Goal: Understand process/instructions

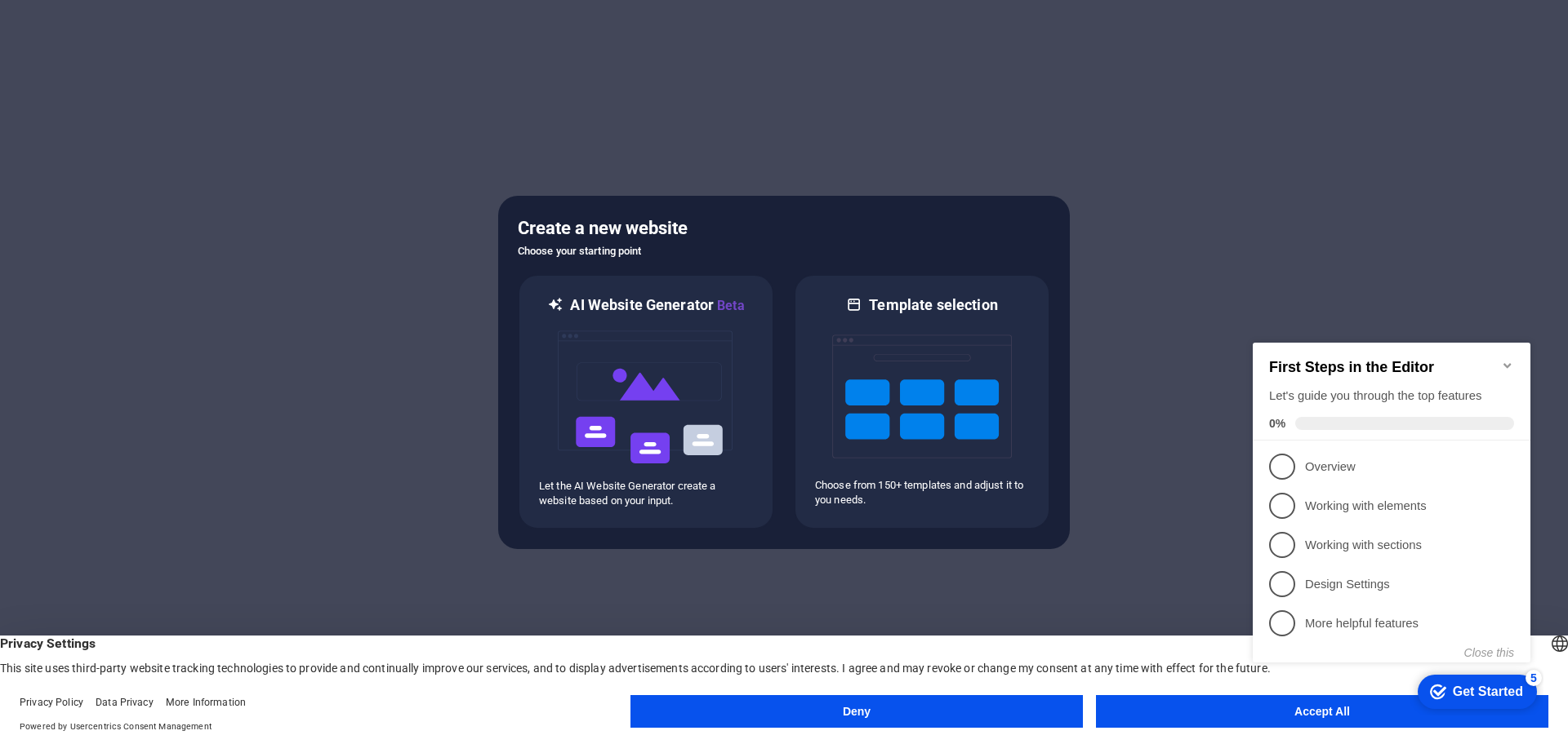
click at [1502, 367] on h2 "First Steps in the Editor" at bounding box center [1391, 367] width 245 height 17
click at [1250, 719] on appcues-checklist "Contextual help checklist present on screen" at bounding box center [1394, 520] width 297 height 401
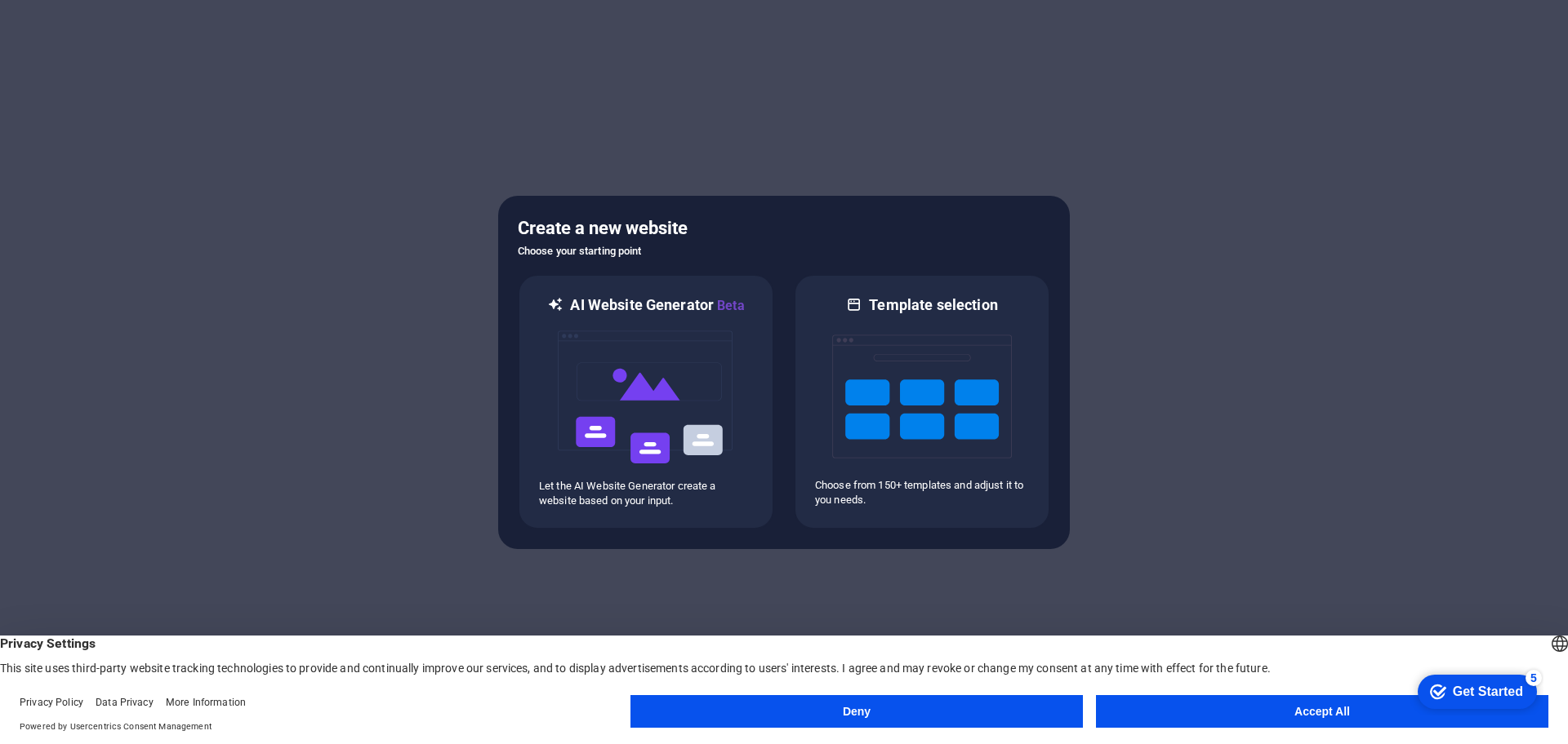
click at [1250, 719] on body "[DOMAIN_NAME] Press [Ctrl] + [P] to open a preview of your masterpiece. Create …" at bounding box center [784, 372] width 1568 height 744
click at [1283, 716] on button "Accept All" at bounding box center [1322, 711] width 453 height 33
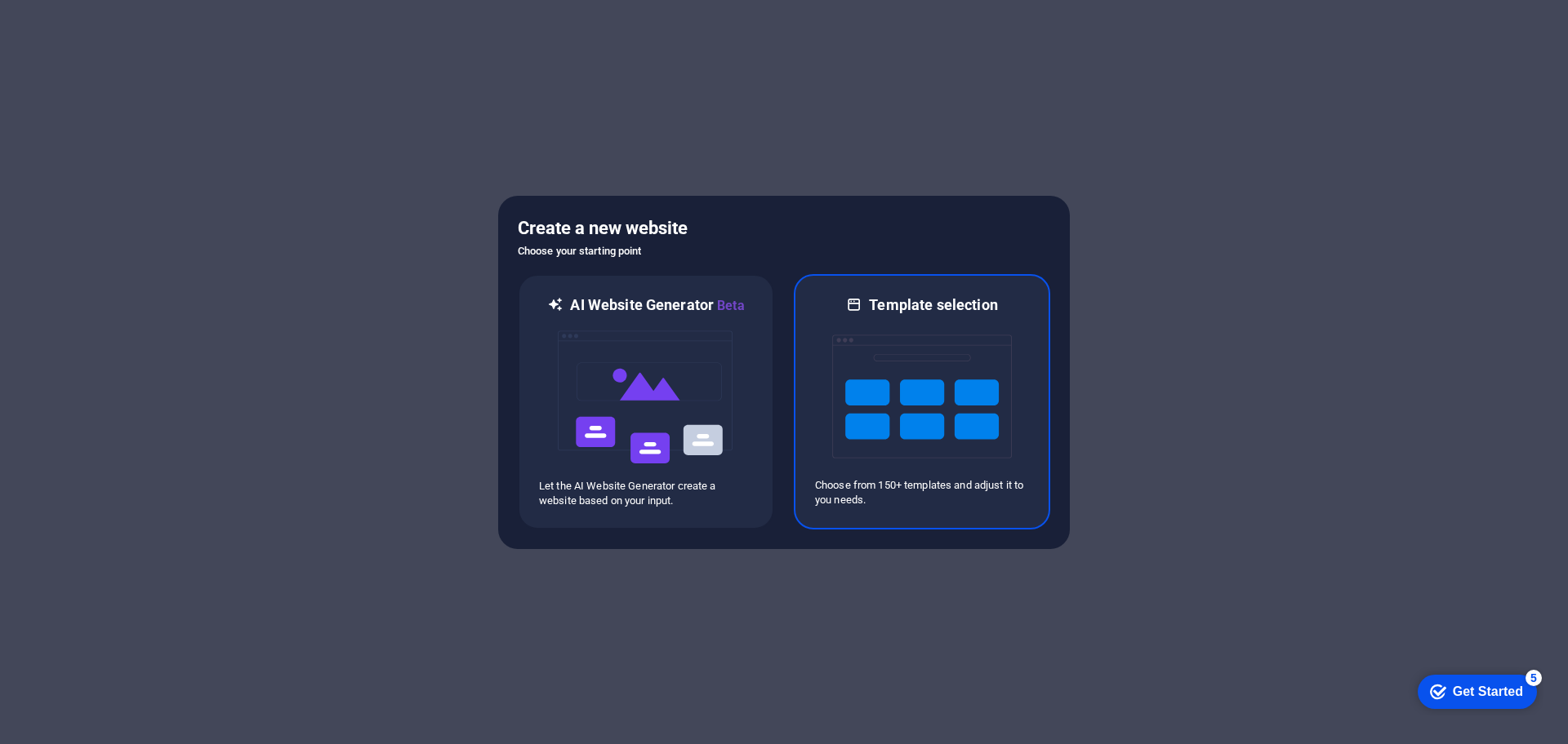
click at [893, 389] on img at bounding box center [922, 397] width 180 height 163
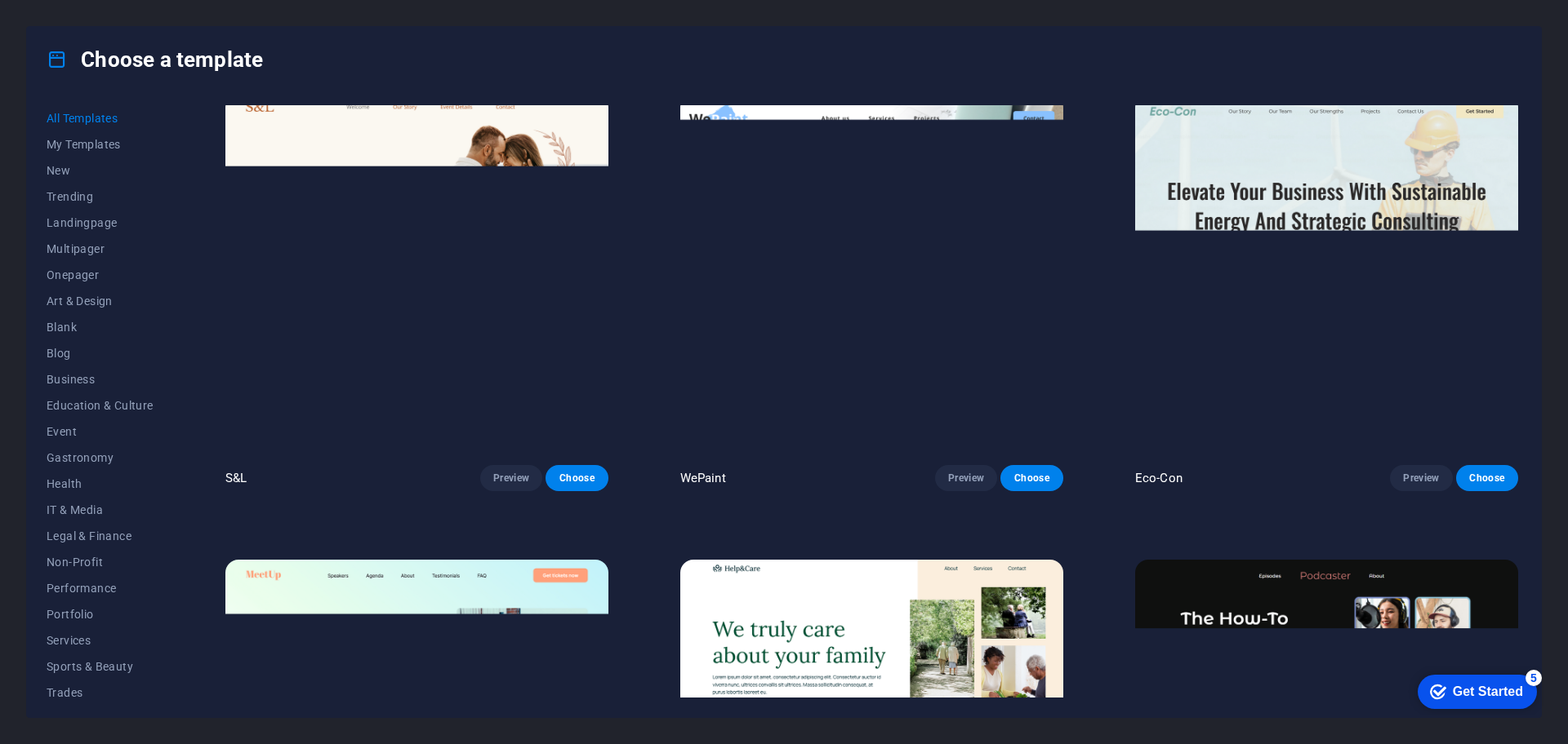
scroll to position [1007, 0]
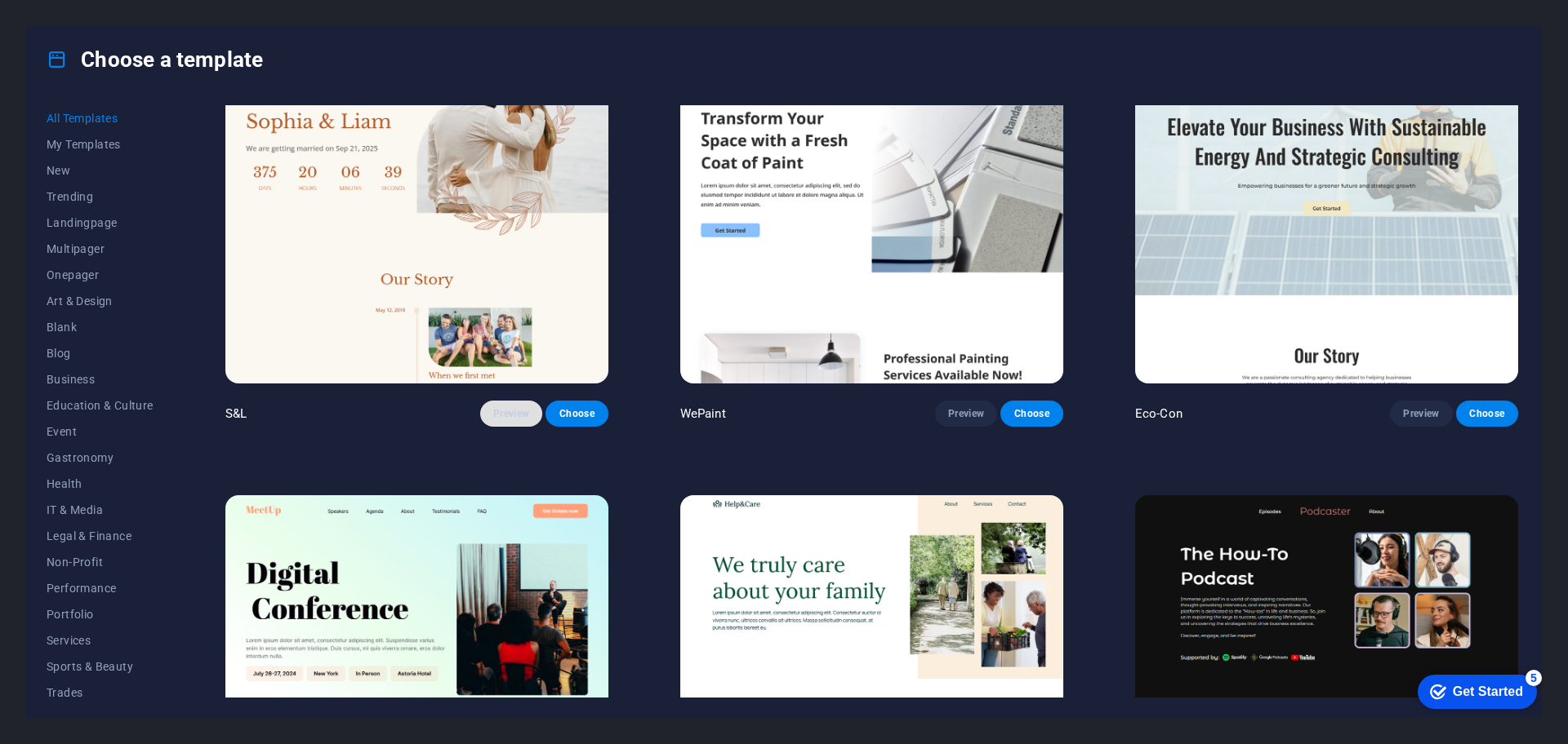
click at [493, 407] on span "Preview" at bounding box center [511, 414] width 36 height 13
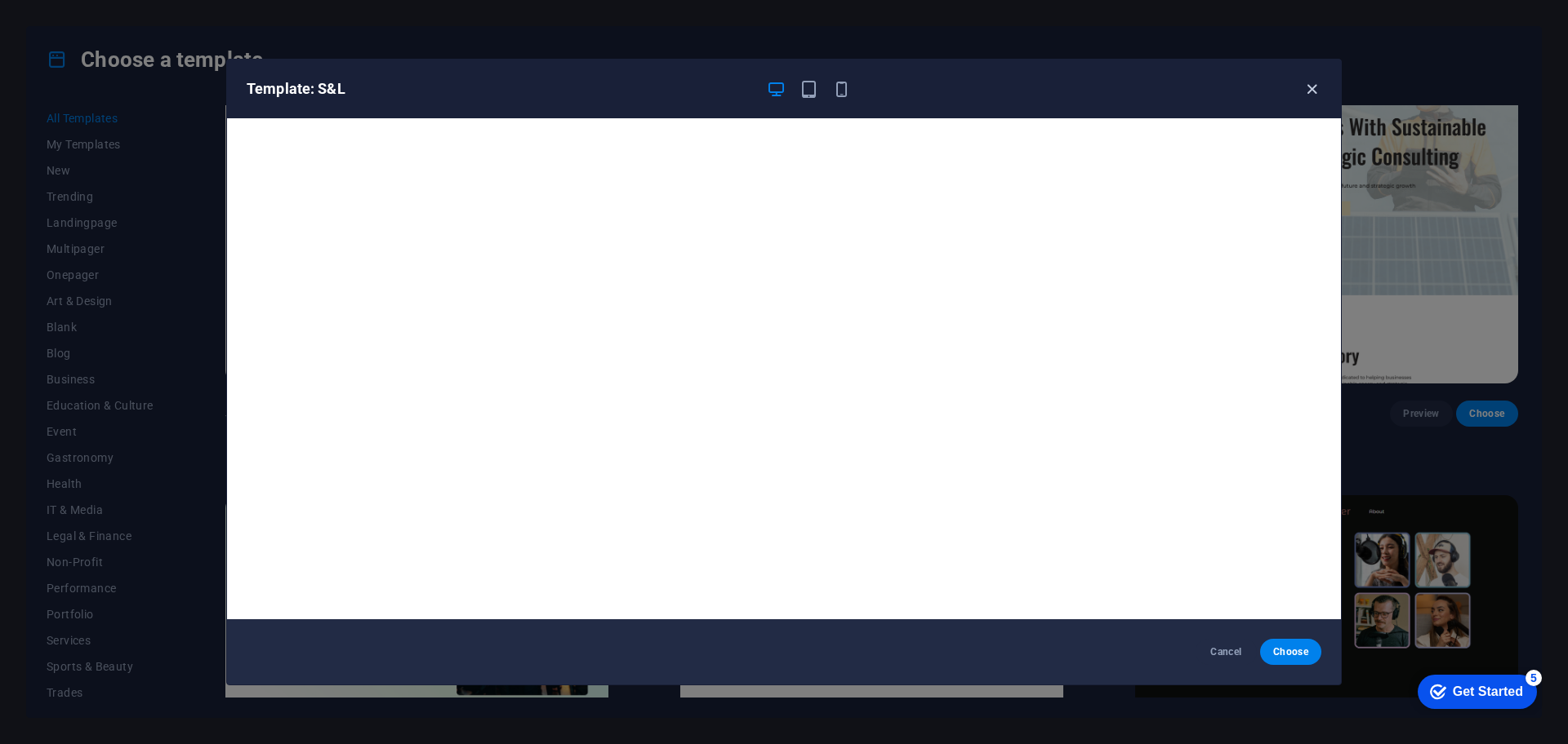
click at [1306, 85] on icon "button" at bounding box center [1311, 89] width 19 height 18
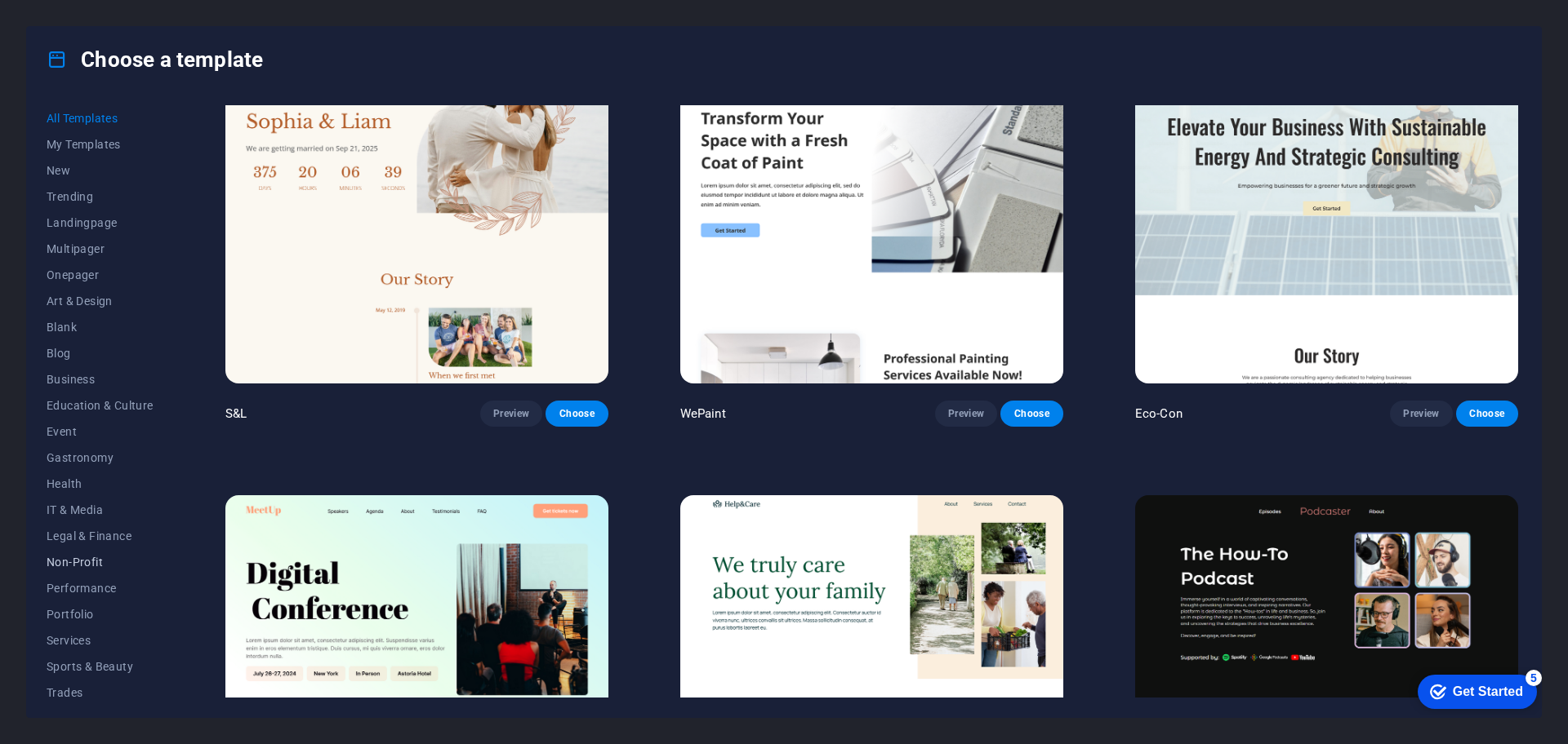
click at [70, 558] on span "Non-Profit" at bounding box center [99, 562] width 107 height 13
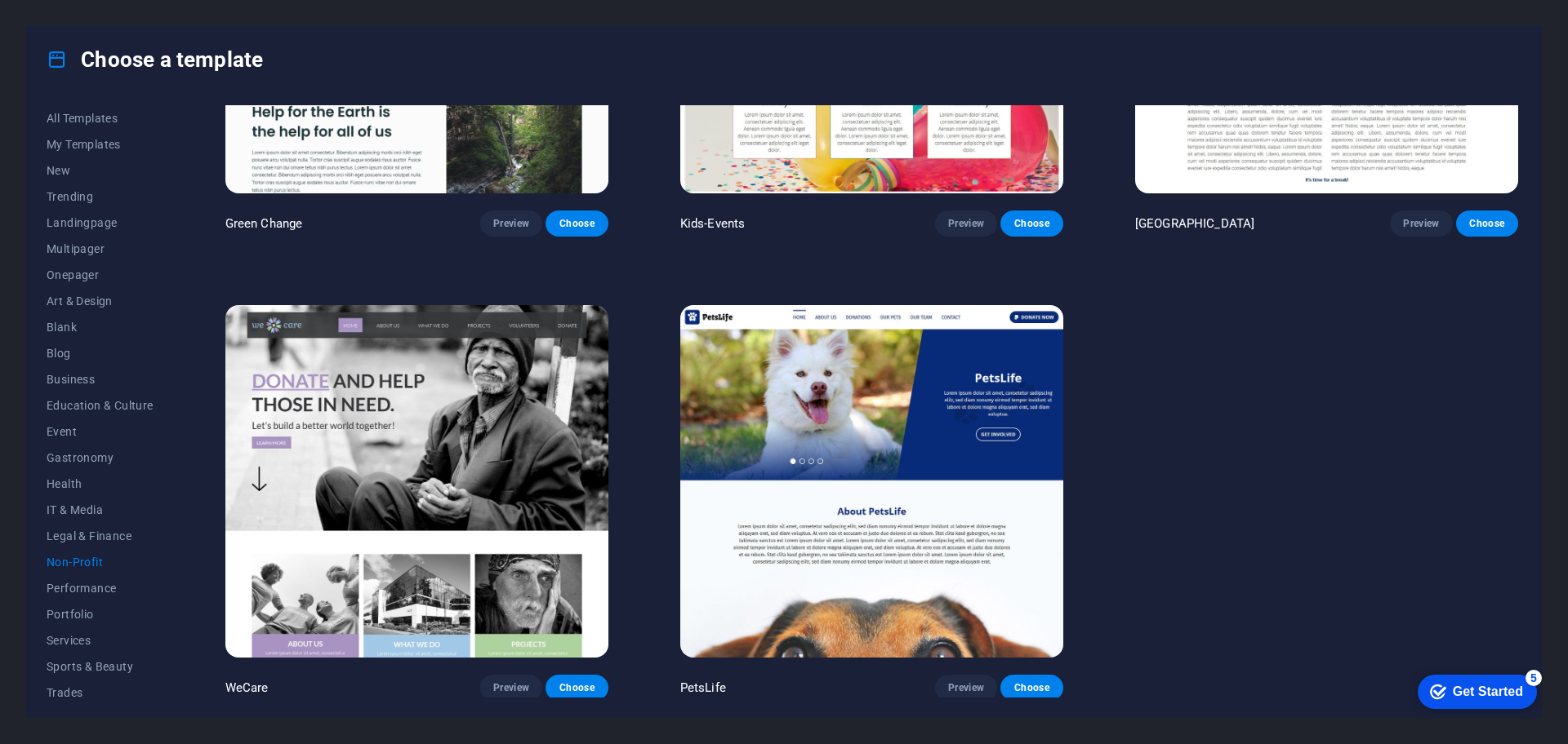
scroll to position [0, 0]
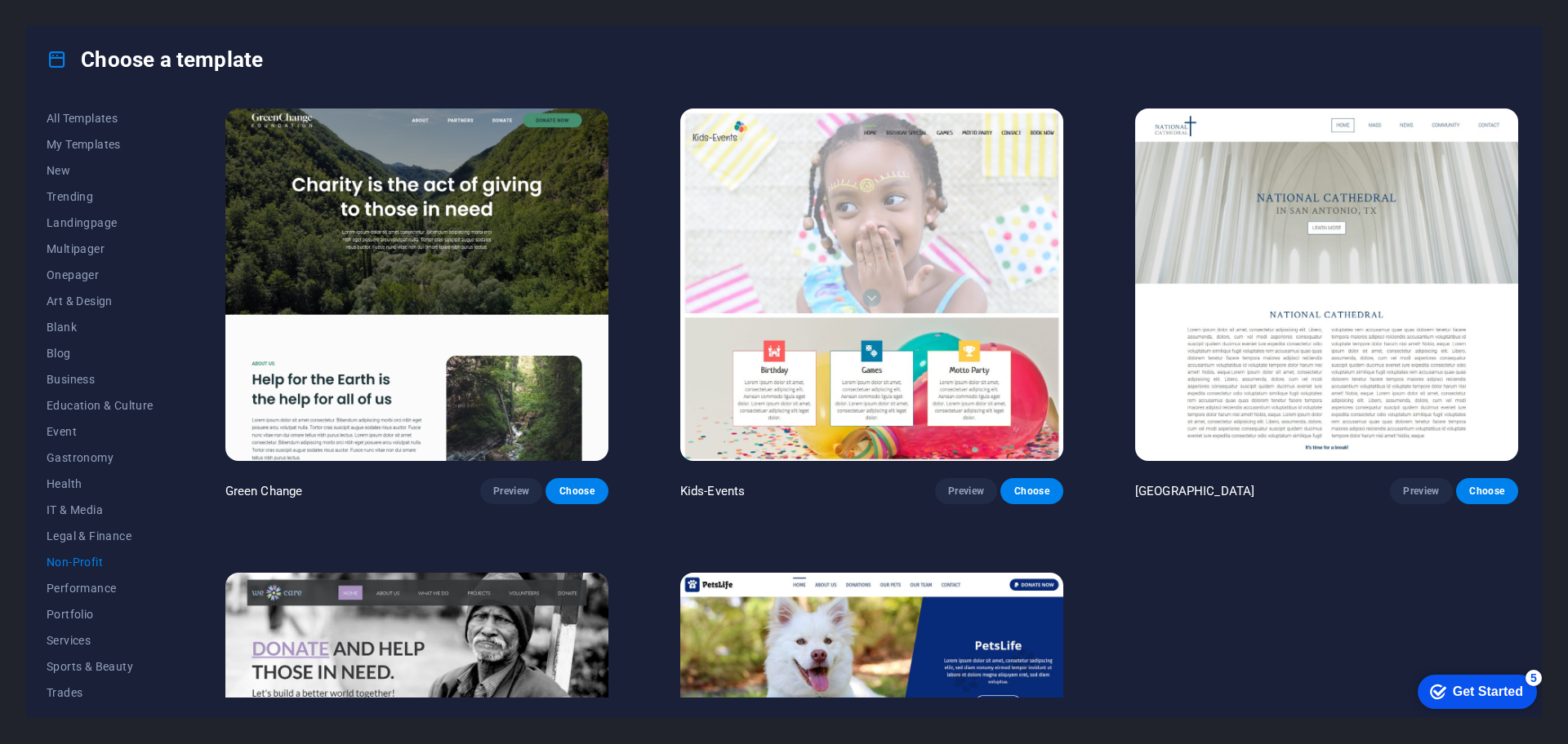
click at [415, 290] on img at bounding box center [416, 284] width 383 height 352
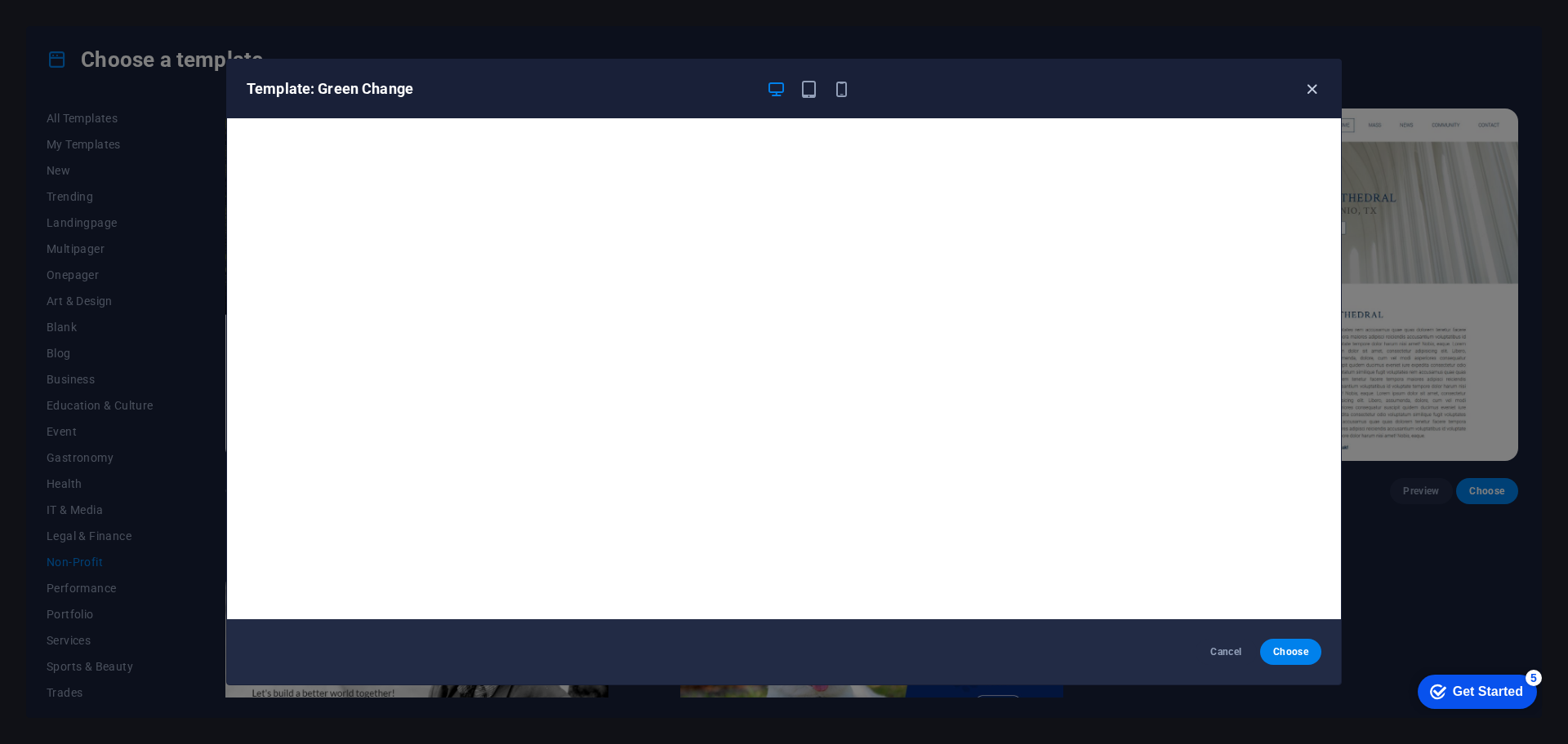
click at [1319, 88] on icon "button" at bounding box center [1311, 89] width 19 height 18
